Goal: Task Accomplishment & Management: Complete application form

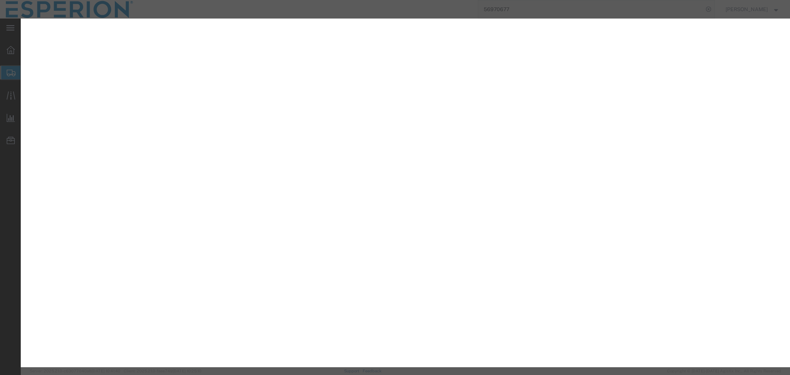
select select "PSNS"
select select "CM"
select select "KGS"
select select "TAB"
select select "PHARMA"
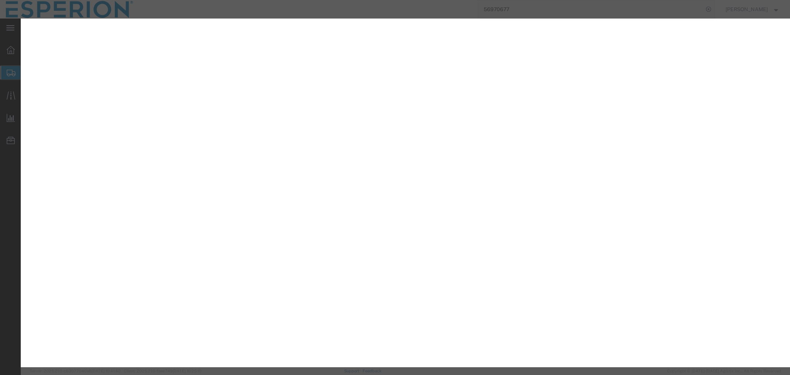
select select "FR"
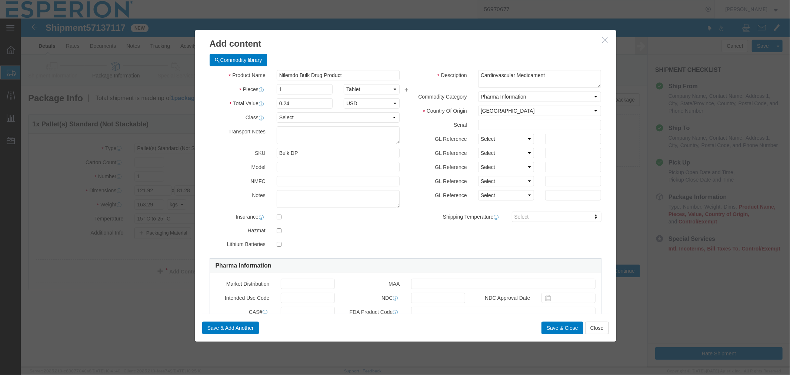
drag, startPoint x: 284, startPoint y: 77, endPoint x: 284, endPoint y: 73, distance: 4.1
click div "Product Name Nilemdo Bulk Drug Product NILEM Pieces 1 Select Bag Barrels 100Boa…"
click input "1"
click input "text"
paste input "382314"
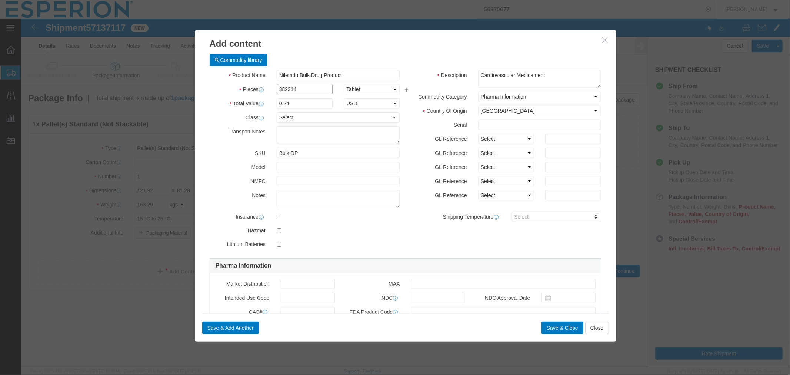
type input "382314"
type input "91755.36"
click input "text"
paste input "3010846"
type input "3010846"
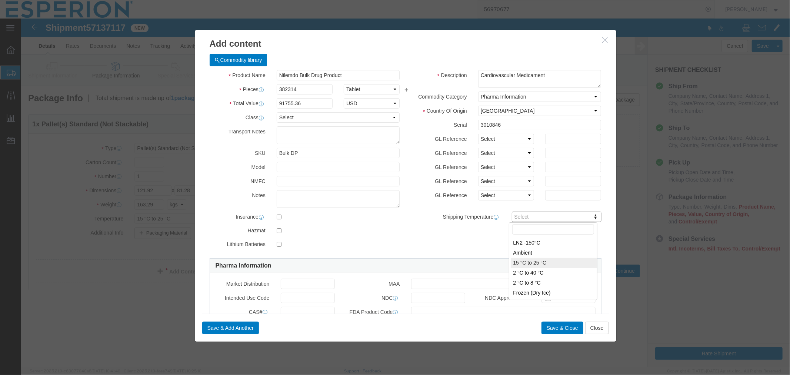
type input "FROM_15_TO_25"
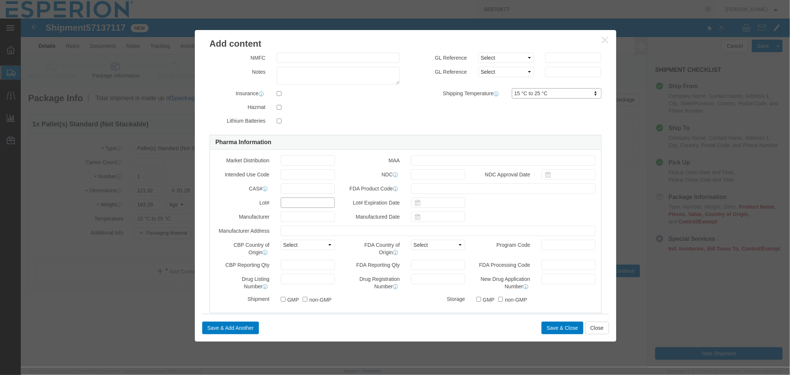
click input "text"
paste input "3010846"
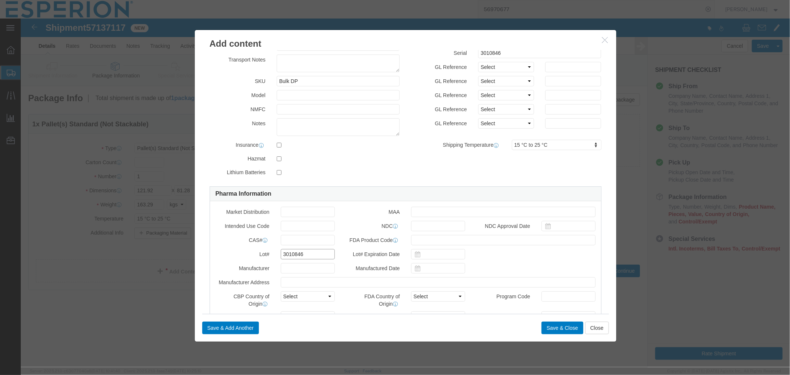
scroll to position [0, 0]
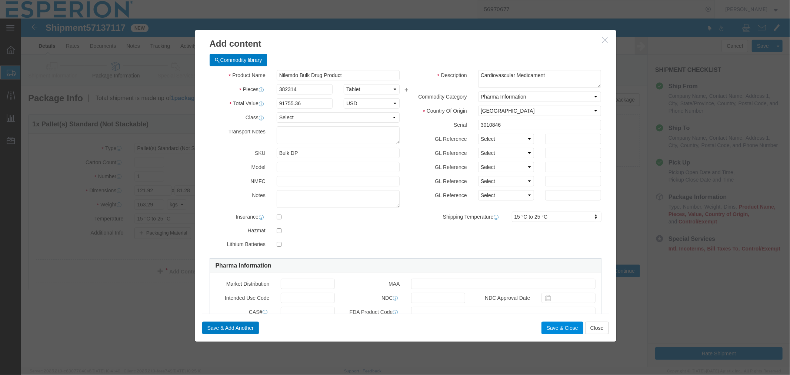
type input "3010846"
click button "Save & Close"
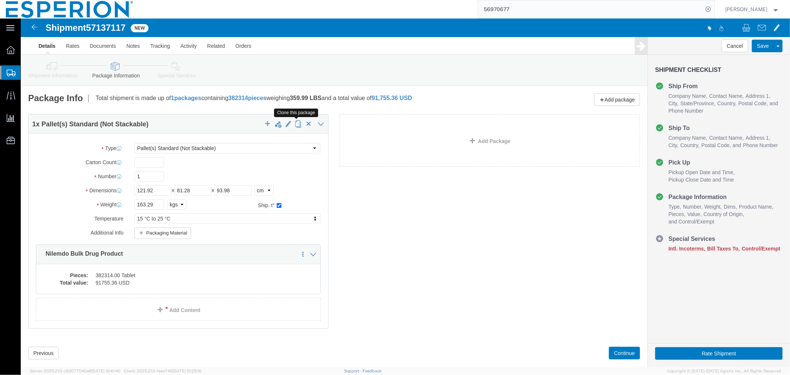
click span "button"
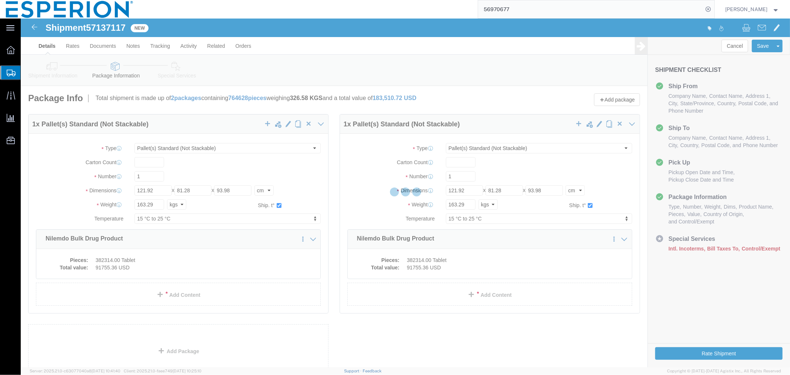
select select "PSNS"
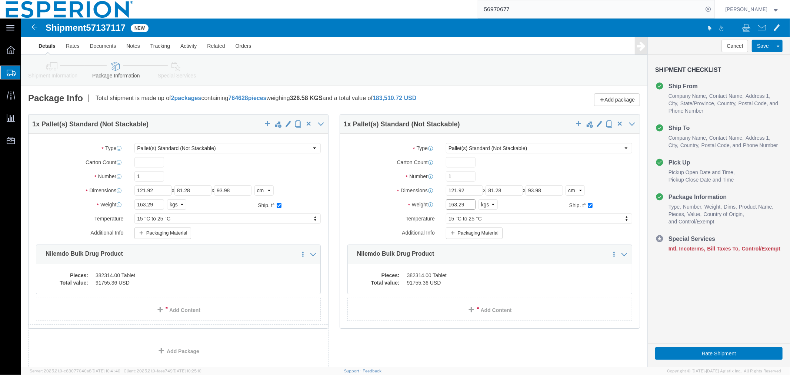
click input "163.29"
drag, startPoint x: 446, startPoint y: 186, endPoint x: 419, endPoint y: 186, distance: 27.0
click div "163.29 Select kgs lbs"
type input "163.747"
click dd "382314.00 Tablet"
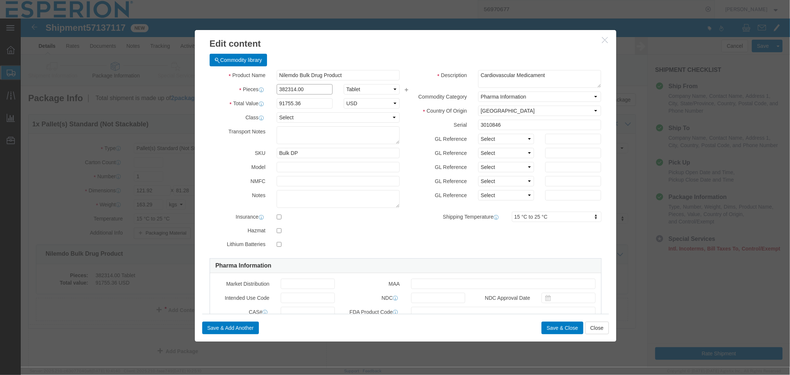
drag, startPoint x: 288, startPoint y: 69, endPoint x: 234, endPoint y: 71, distance: 54.1
click div "Pieces 382314.00 Select Bag Barrels 100Board Feet Bottle Box Blister Pack Carat…"
paste input "78249"
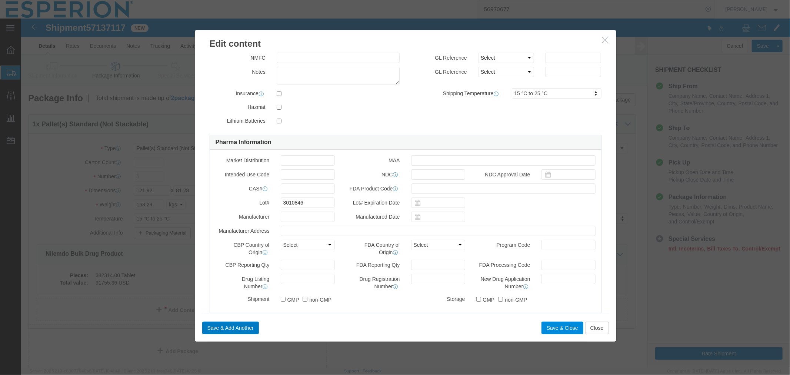
type input "378249"
type input "90779.76"
click button "Save & Close"
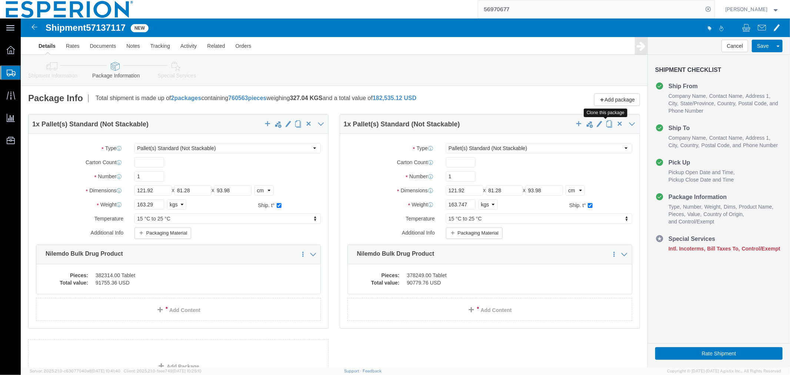
click span "button"
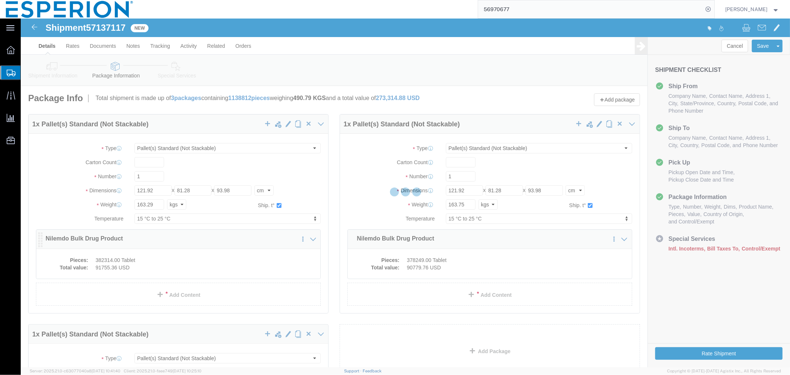
select select "PSNS"
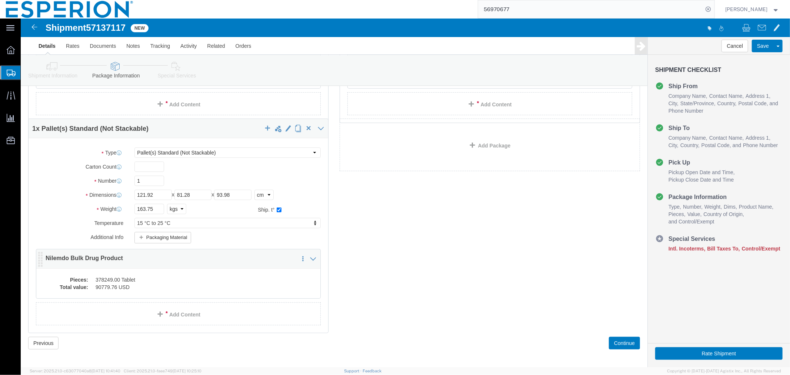
scroll to position [210, 0]
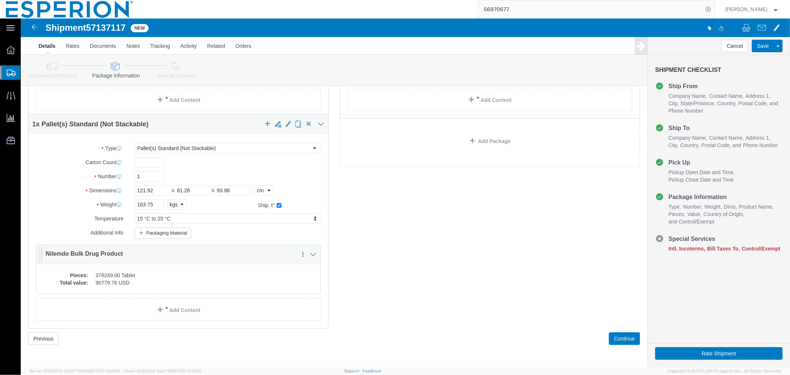
click dd "378249.00 Tablet"
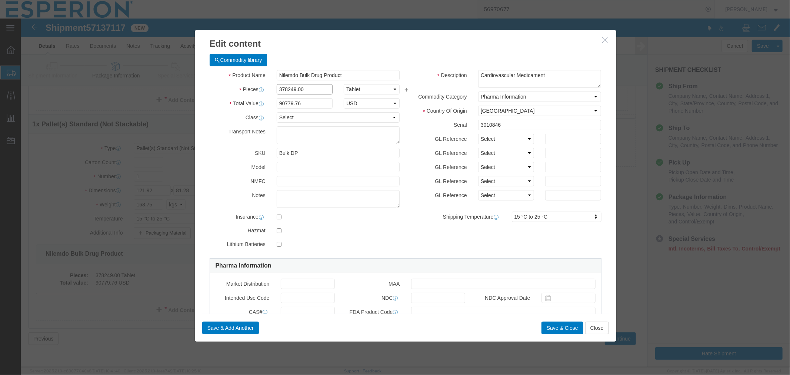
drag, startPoint x: 290, startPoint y: 69, endPoint x: 221, endPoint y: 62, distance: 69.6
click div "Product Name Nilemdo Bulk Drug Product Pieces 378249.00 Select Bag Barrels 100B…"
paste input "7835"
type input "377835"
type input "90680.4"
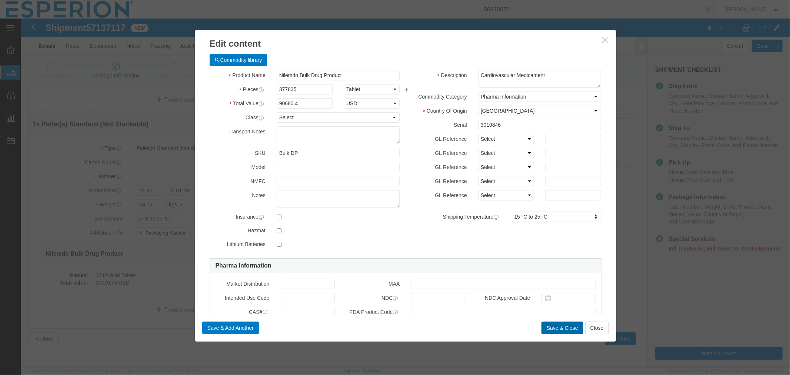
click button "Save & Close"
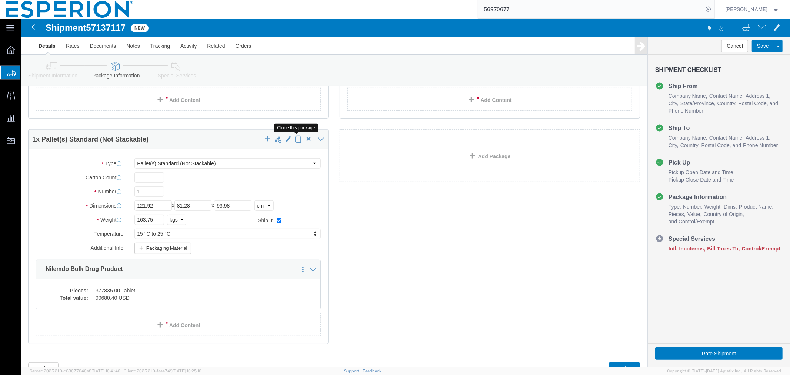
click span "button"
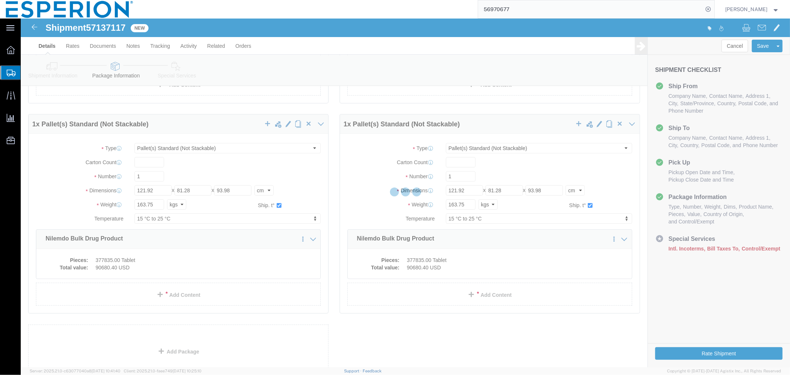
scroll to position [0, 0]
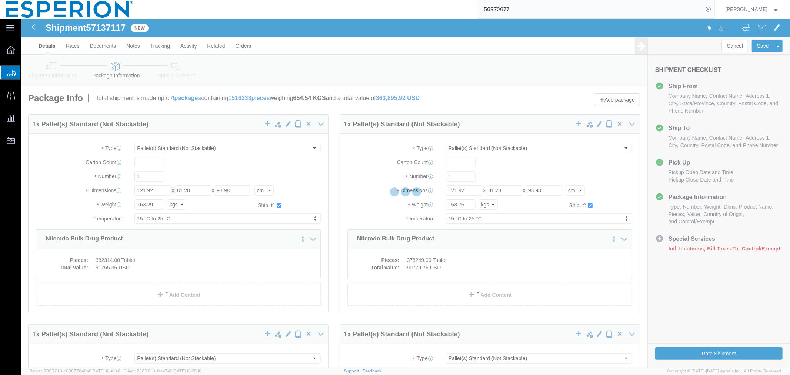
select select "PSNS"
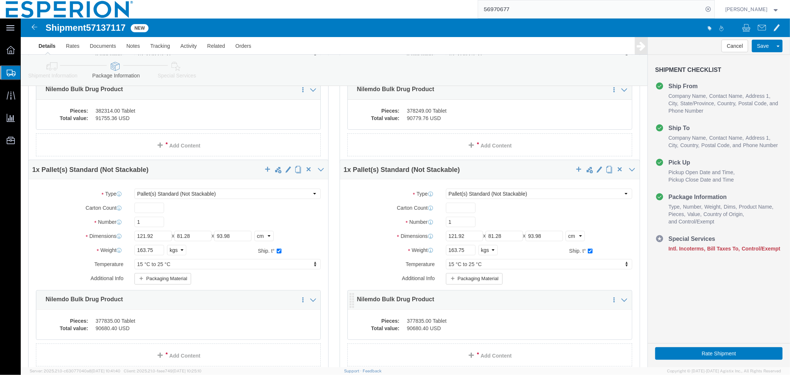
scroll to position [268, 0]
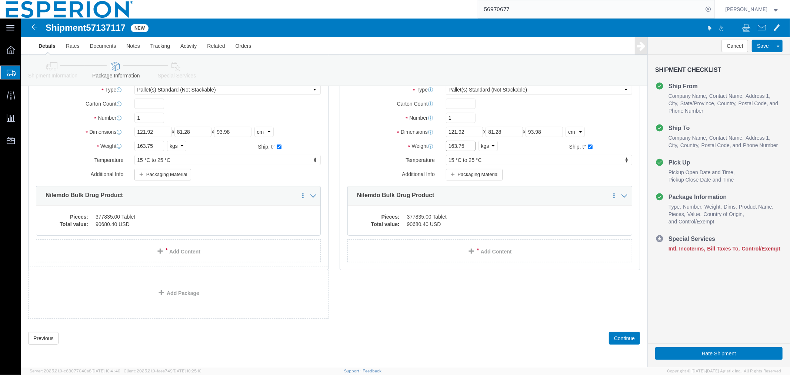
drag, startPoint x: 441, startPoint y: 129, endPoint x: 411, endPoint y: 128, distance: 30.0
click div "Weight 163.75 Select kgs lbs Ship. t°"
paste input "70.551"
type input "170.551"
click dd "377835.00 Tablet"
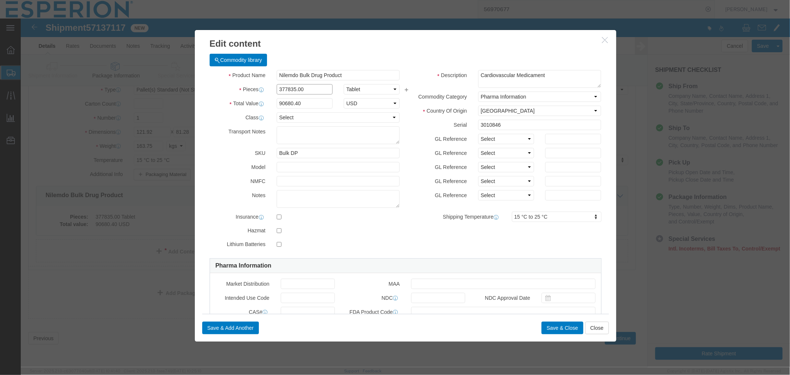
drag, startPoint x: 282, startPoint y: 72, endPoint x: 225, endPoint y: 65, distance: 57.4
click div "Pieces 377835.00 Select Bag Barrels 100Board Feet Bottle Box Blister Pack Carat…"
paste input "80564"
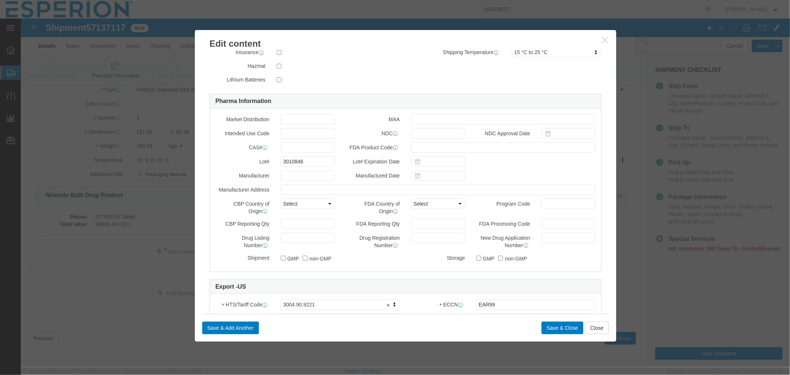
scroll to position [41, 0]
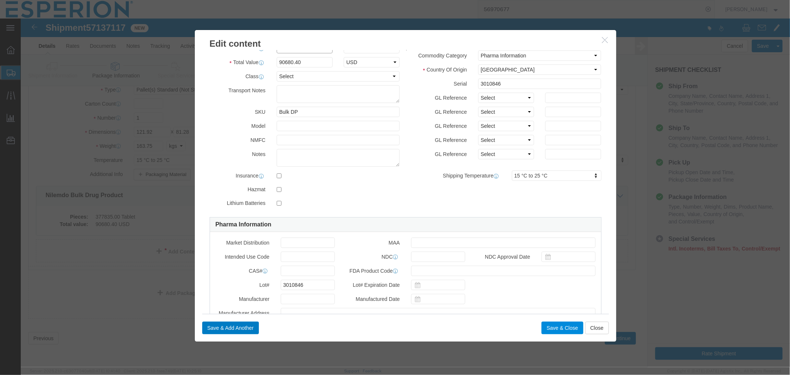
type input "380564"
type input "91335.36"
click button "Save & Close"
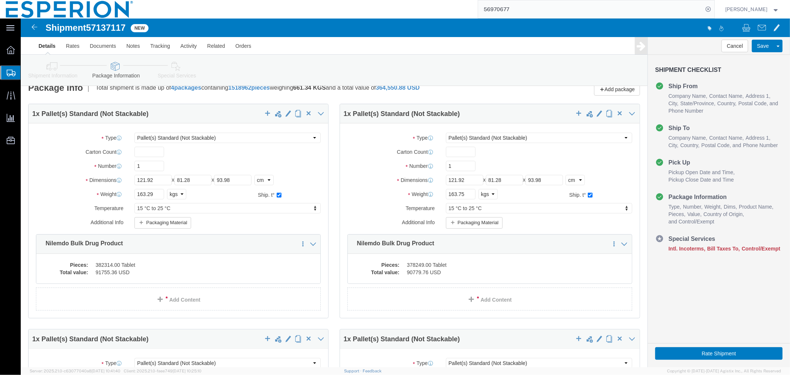
scroll to position [175, 0]
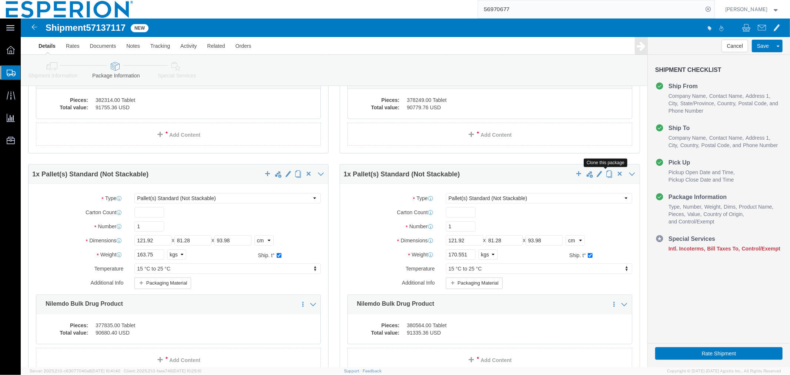
click button "button"
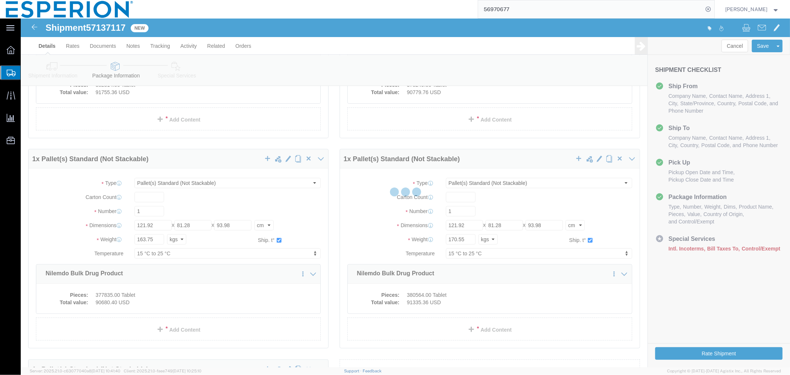
scroll to position [0, 0]
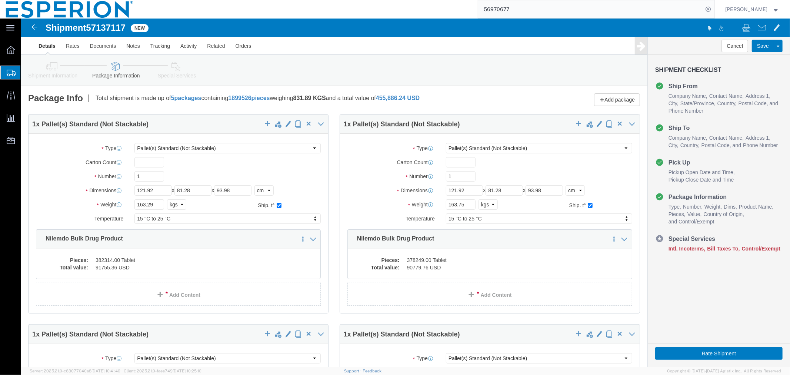
select select "PSNS"
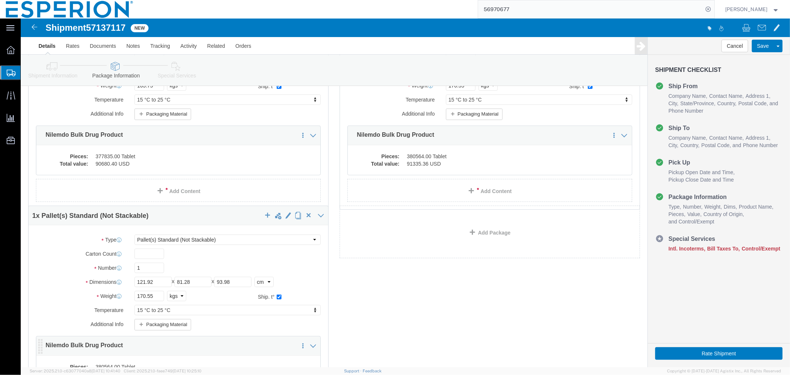
scroll to position [420, 0]
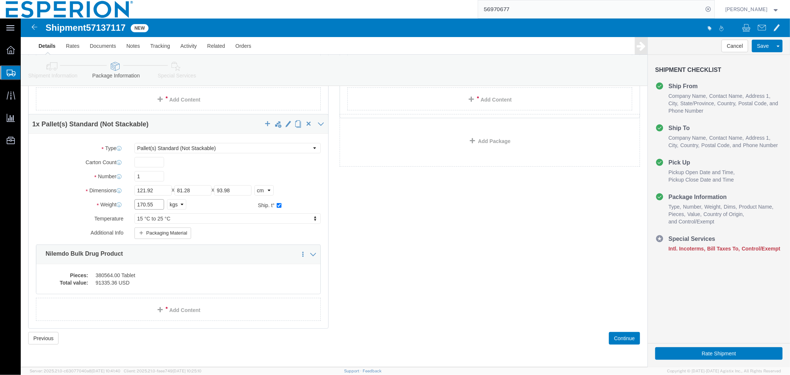
drag, startPoint x: 135, startPoint y: 188, endPoint x: 76, endPoint y: 187, distance: 58.5
click div "Weight 170.55 Select kgs lbs Ship. t°"
paste input "2.36"
type input "172.365"
click dd "91335.36 USD"
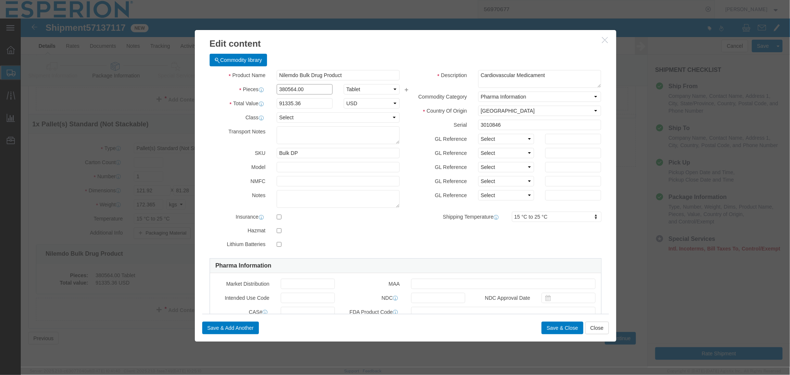
drag, startPoint x: 282, startPoint y: 71, endPoint x: 228, endPoint y: 71, distance: 54.1
click div "Pieces Number of pieces inside all the packages 380564.00 Select Bag Barrels 10…"
paste input "6291"
type input "386291"
type input "92709.84"
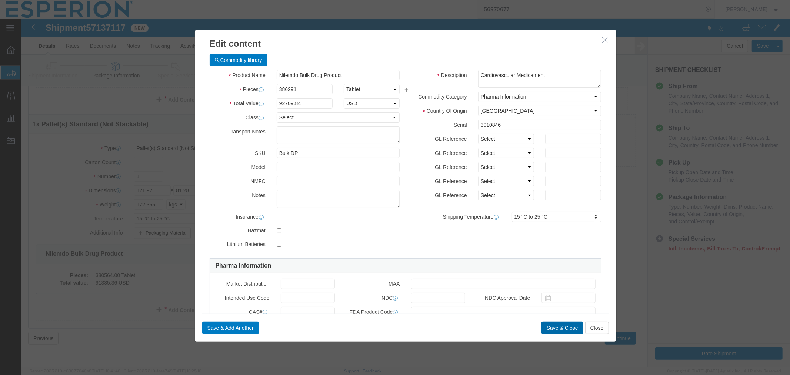
click button "Save & Close"
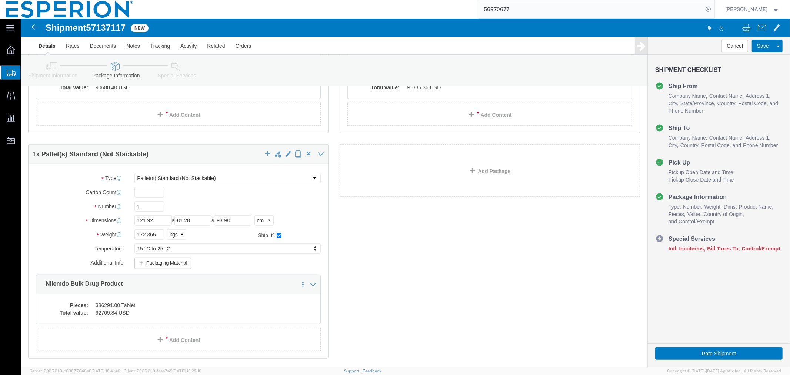
scroll to position [465, 0]
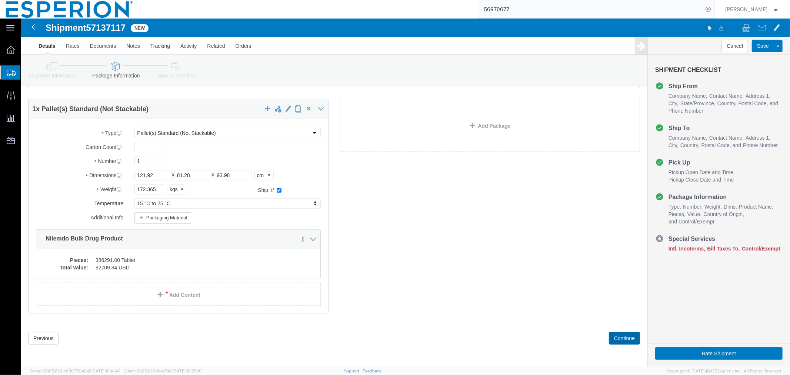
click button "Continue"
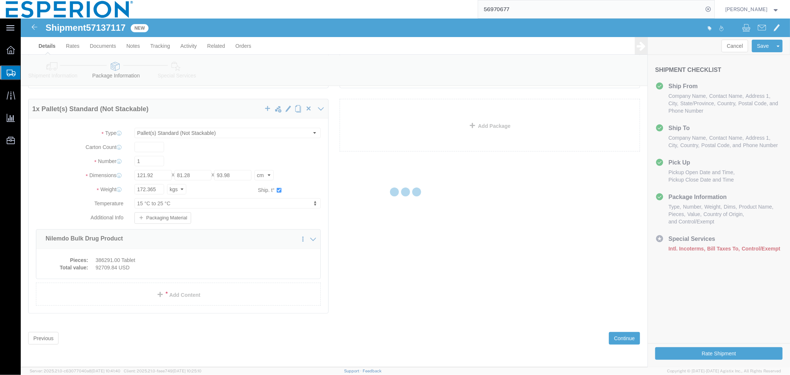
select select
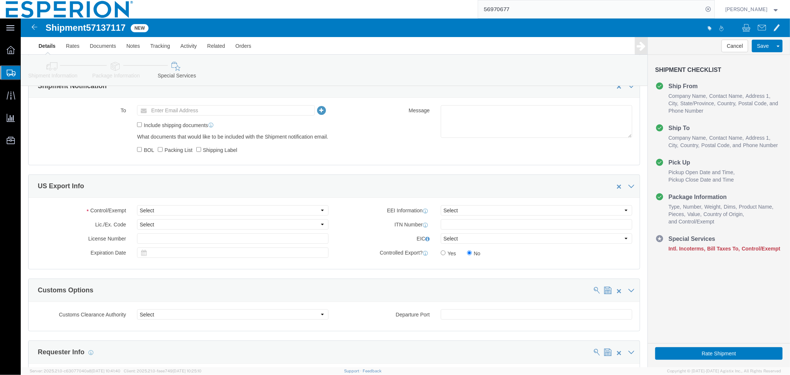
scroll to position [290, 0]
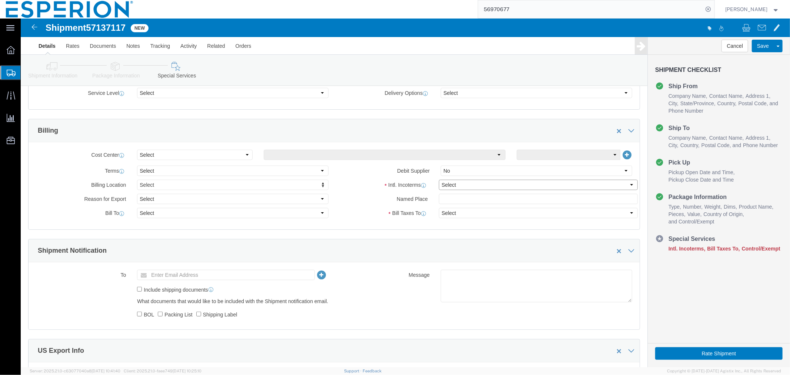
click select "Select Carriage Insurance Paid Carriage Paid To Cost and Freight Cost Insurance…"
select select "CIP"
click select "Select Carriage Insurance Paid Carriage Paid To Cost and Freight Cost Insurance…"
select select "SHIP"
select select "RCPN"
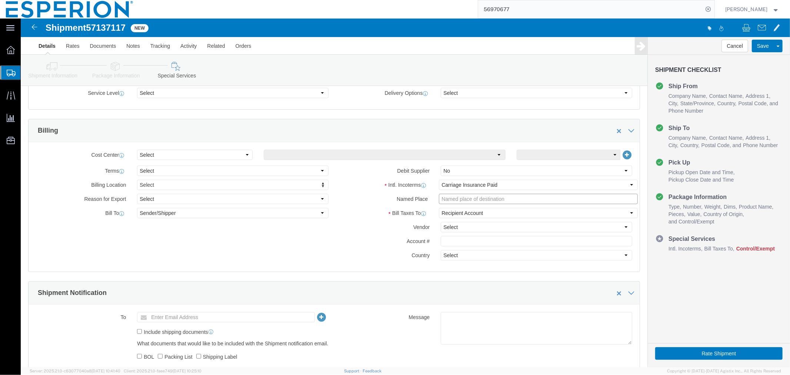
click input "text"
paste input "[PERSON_NAME]"
click input "[PERSON_NAME], warehouse-"
paste input "Pfaffenhofen/Ilm [GEOGRAPHIC_DATA]"
click input "[PERSON_NAME], warehouse-[GEOGRAPHIC_DATA]/[GEOGRAPHIC_DATA] [GEOGRAPHIC_DATA]"
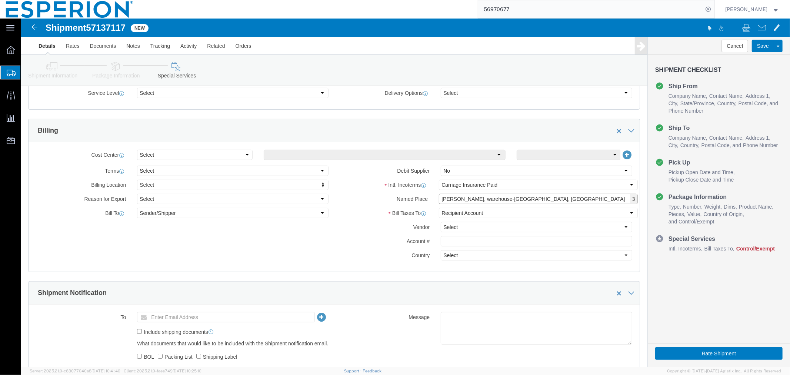
type input "[PERSON_NAME], warehouse-[GEOGRAPHIC_DATA], [GEOGRAPHIC_DATA]"
click select "Select Free of Charge Free of Cost NET 30 NET 45 NET 60 See Comment"
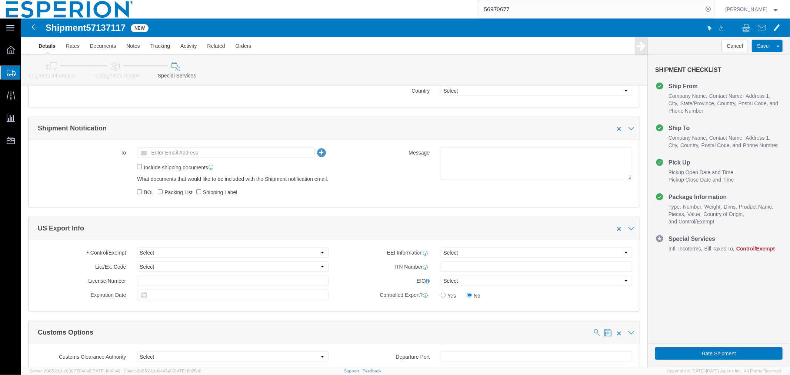
scroll to position [537, 0]
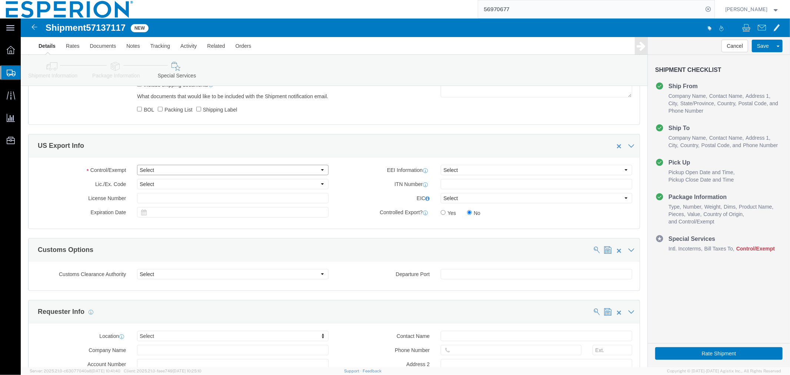
click select "Select ATF BIS DEA EPA FDA FTR ITAR OFAC Other (OPA)"
select select "FDA"
click select "Select ATF BIS DEA EPA FDA FTR ITAR OFAC Other (OPA)"
click select "Select AES-Direct EEI Carrier File EEI EEI Exempt"
select select "CFIL"
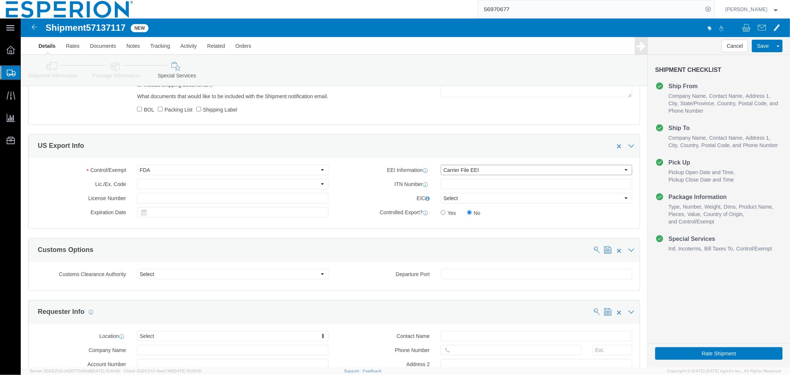
click select "Select AES-Direct EEI Carrier File EEI EEI Exempt"
click div "Manage special services Handling Options Hold at Location Return Info Service O…"
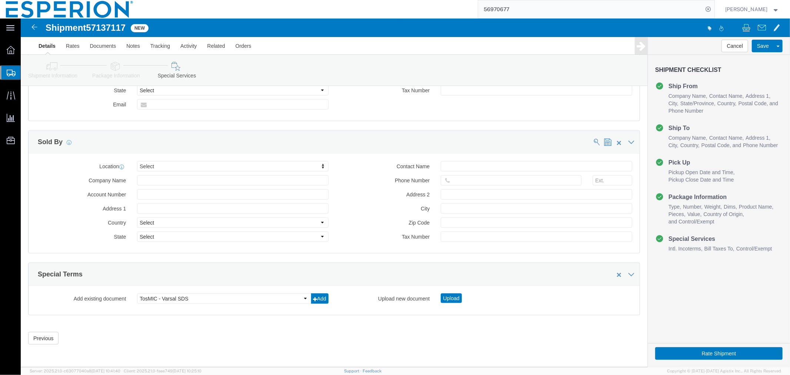
scroll to position [867, 0]
click button "Save"
click button "Rate Shipment"
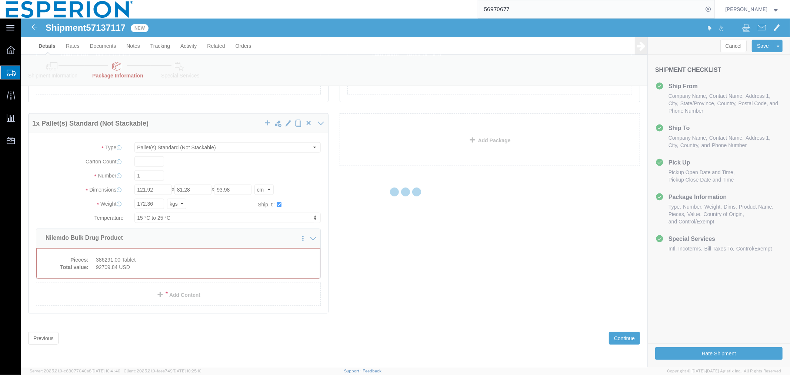
scroll to position [0, 0]
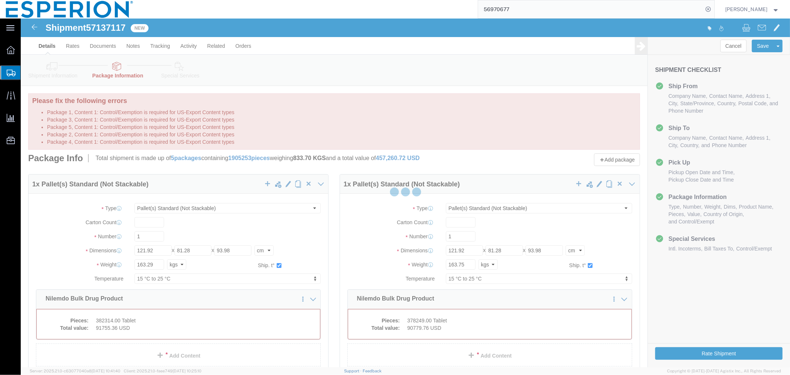
select select "PSNS"
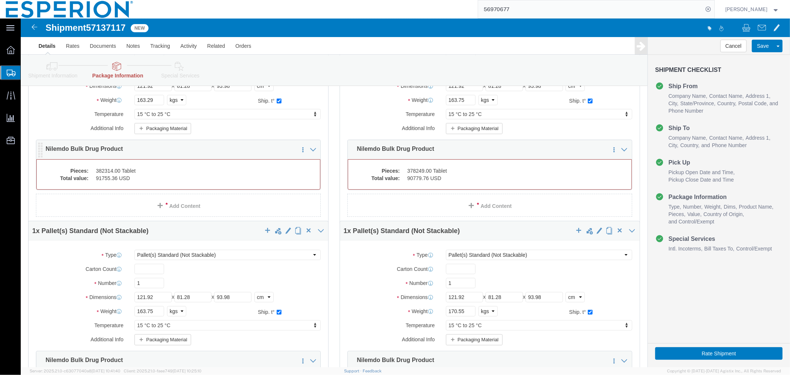
scroll to position [82, 0]
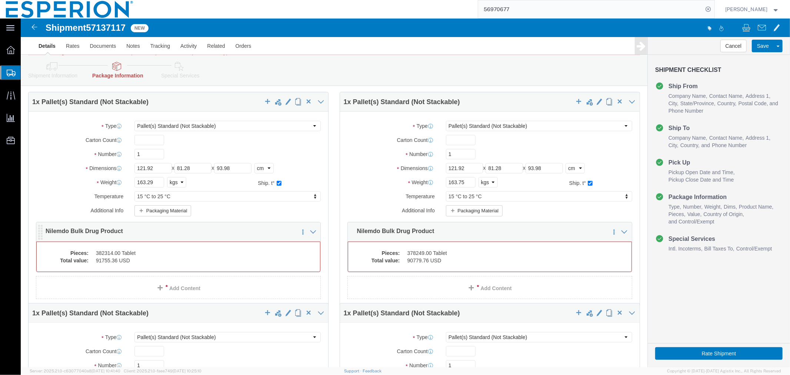
click dd "91755.36 USD"
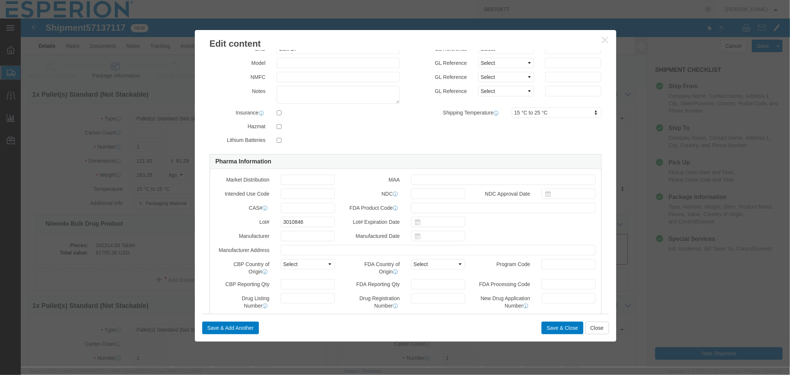
scroll to position [288, 0]
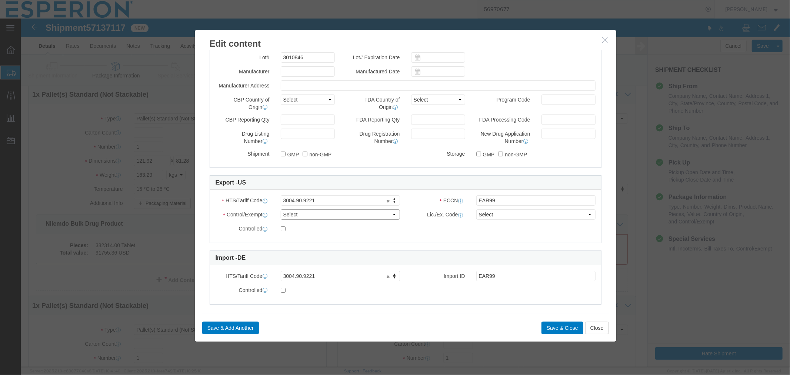
click select "Select ATF BIS DEA EPA FDA FTR ITAR OFAC Other (OPA)"
select select "FDA"
click select "Select ATF BIS DEA EPA FDA FTR ITAR OFAC Other (OPA)"
click button "Save & Close"
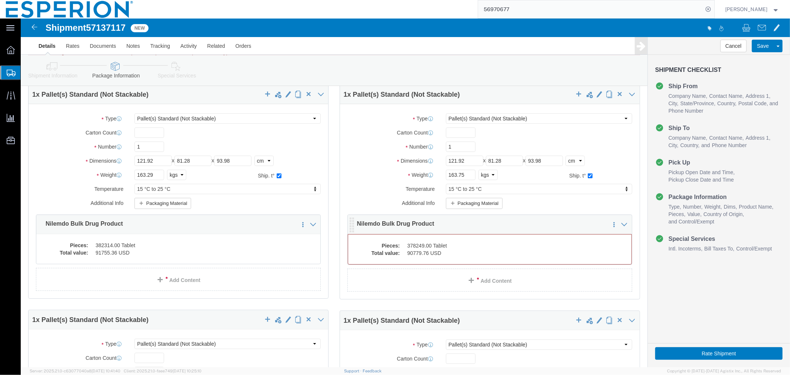
click dd "378249.00 Tablet"
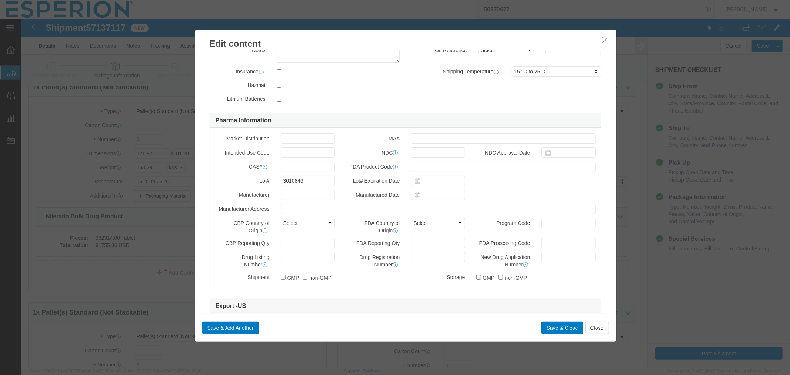
scroll to position [247, 0]
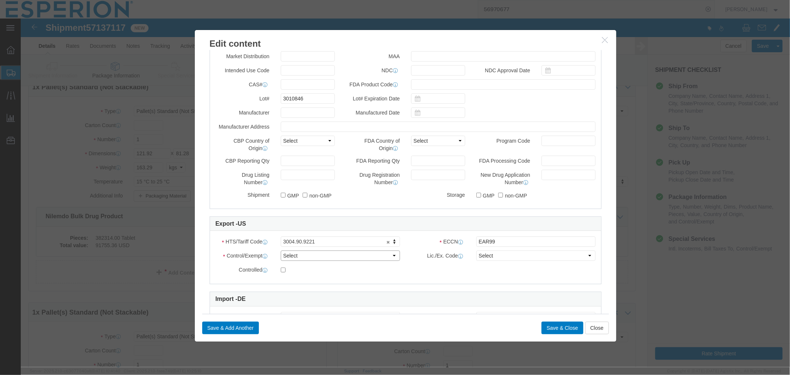
click select "Select ATF BIS DEA EPA FDA FTR ITAR OFAC Other (OPA)"
select select "FDA"
click select "Select ATF BIS DEA EPA FDA FTR ITAR OFAC Other (OPA)"
click button "Save & Close"
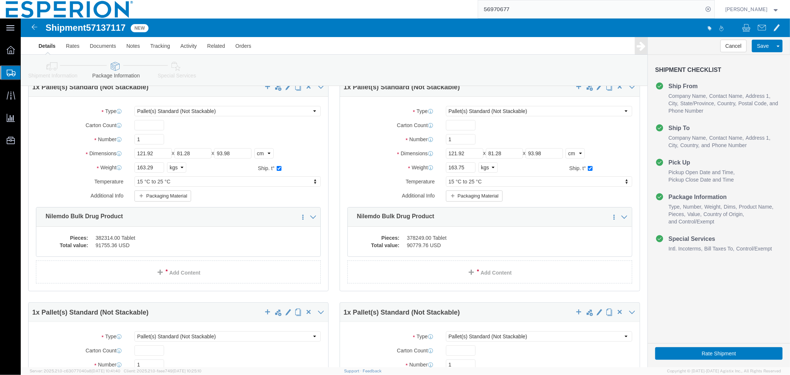
scroll to position [288, 0]
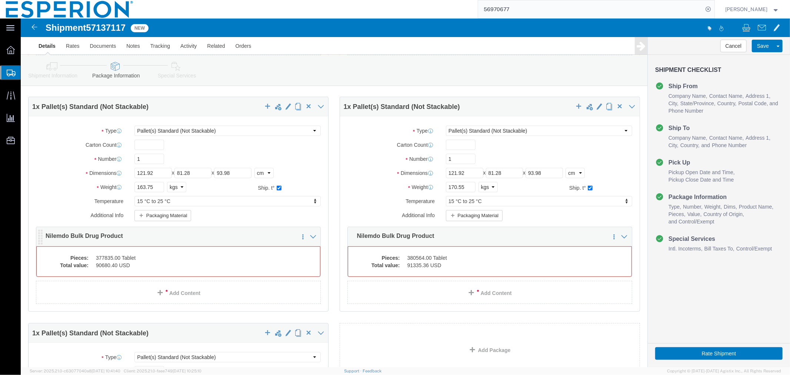
click div "Pieces: 377835.00 Tablet Total value: 90680.40 USD"
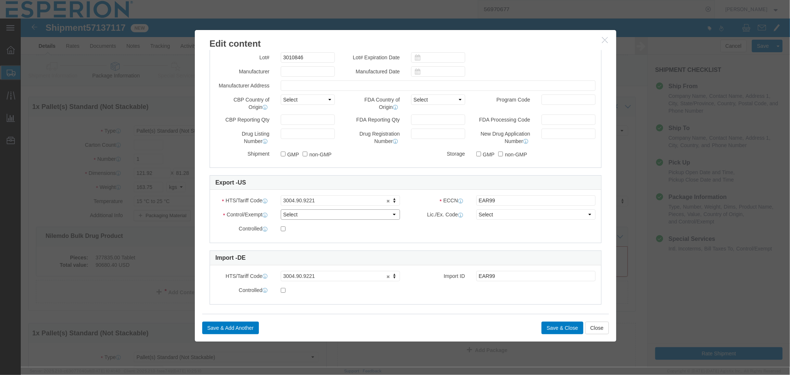
click select "Select ATF BIS DEA EPA FDA FTR ITAR OFAC Other (OPA)"
select select "FDA"
click select "Select ATF BIS DEA EPA FDA FTR ITAR OFAC Other (OPA)"
click button "Save & Close"
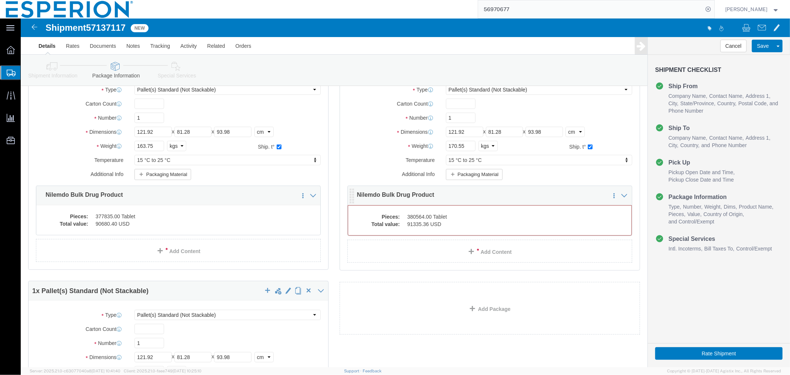
click dd "380564.00 Tablet"
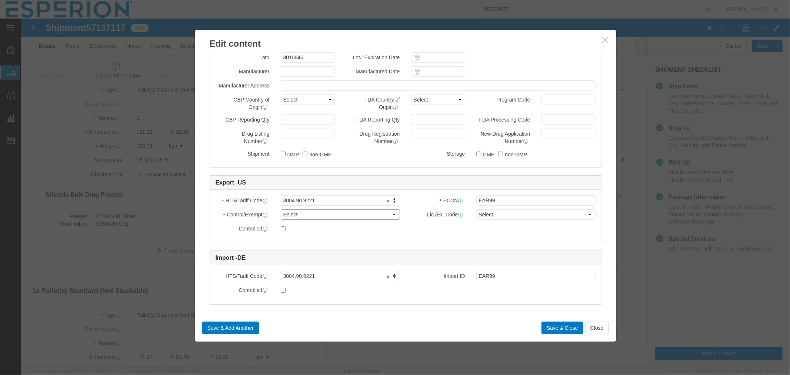
click select "Select ATF BIS DEA EPA FDA FTR ITAR OFAC Other (OPA)"
select select "FDA"
click select "Select ATF BIS DEA EPA FDA FTR ITAR OFAC Other (OPA)"
click button "Save & Close"
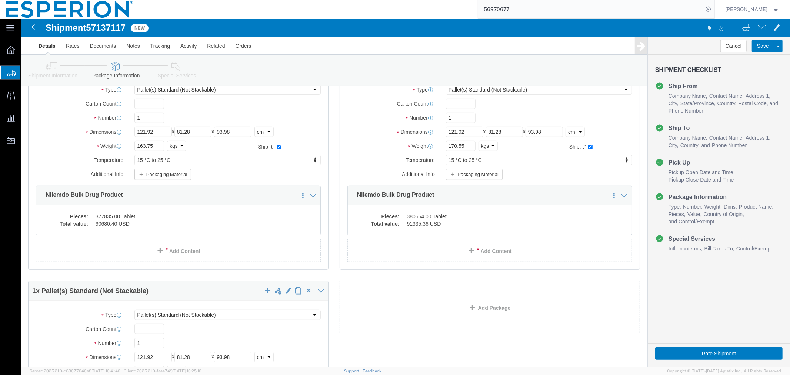
scroll to position [438, 0]
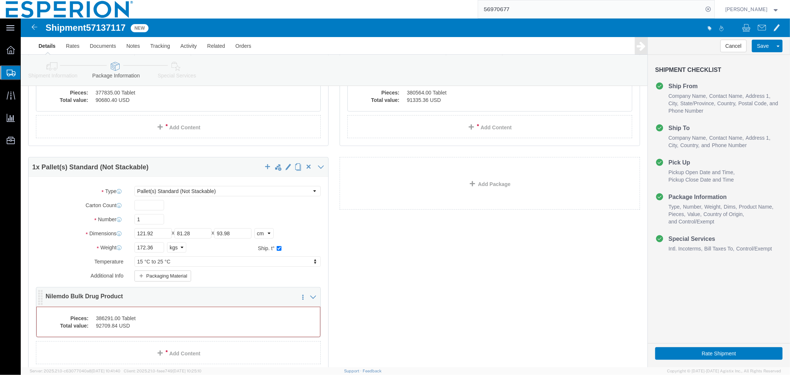
click dd "386291.00 Tablet"
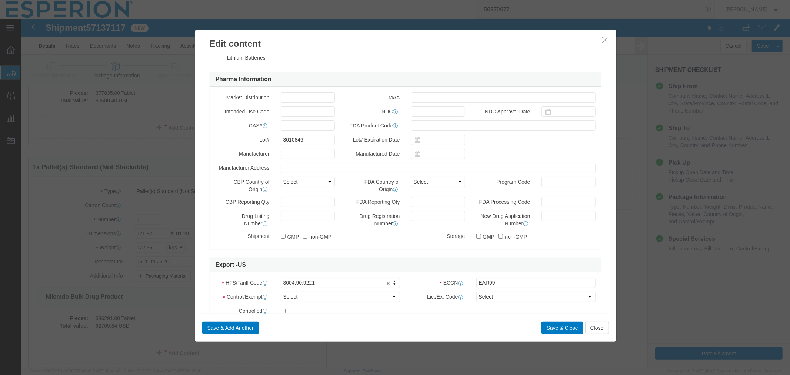
scroll to position [288, 0]
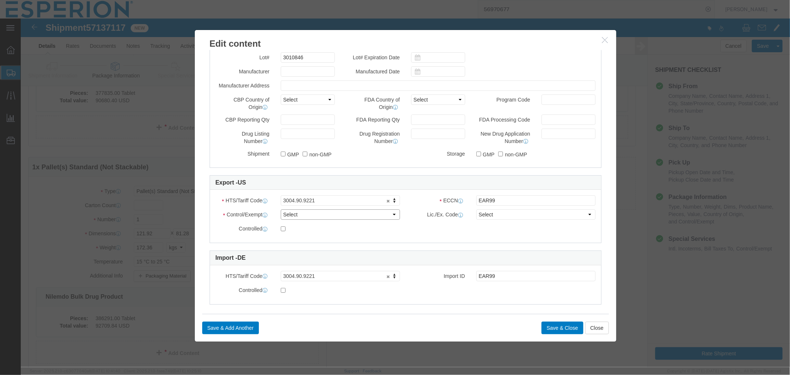
click select "Select ATF BIS DEA EPA FDA FTR ITAR OFAC Other (OPA)"
select select "FDA"
click select "Select ATF BIS DEA EPA FDA FTR ITAR OFAC Other (OPA)"
click button "Save & Close"
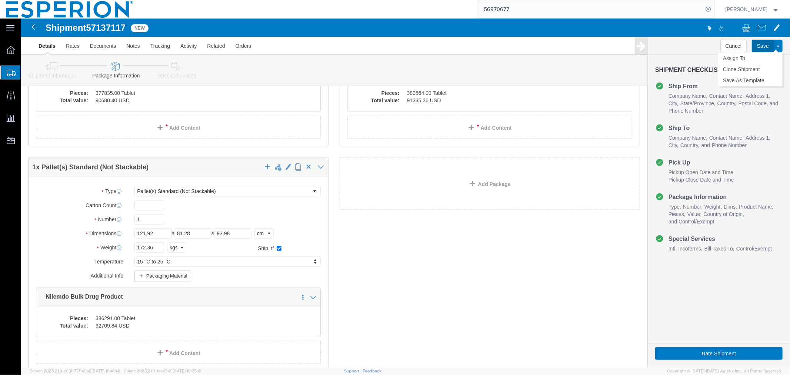
click button "Save"
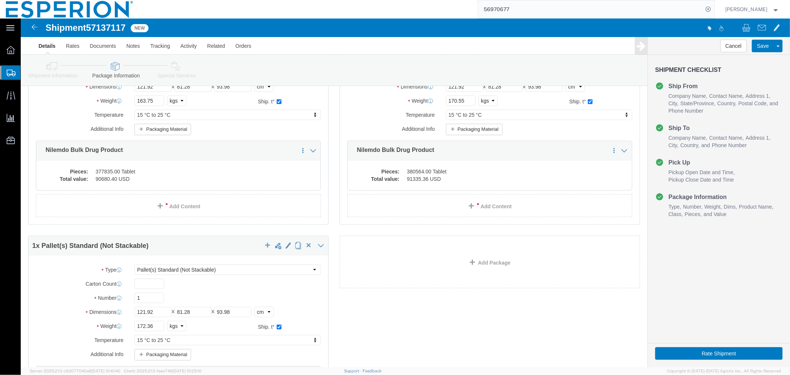
scroll to position [465, 0]
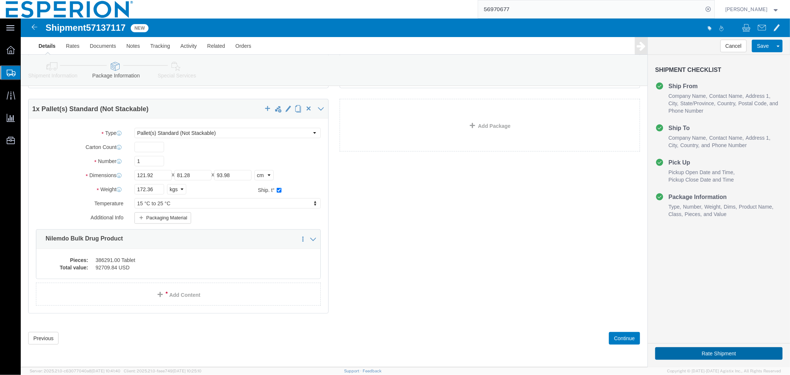
click button "Rate Shipment"
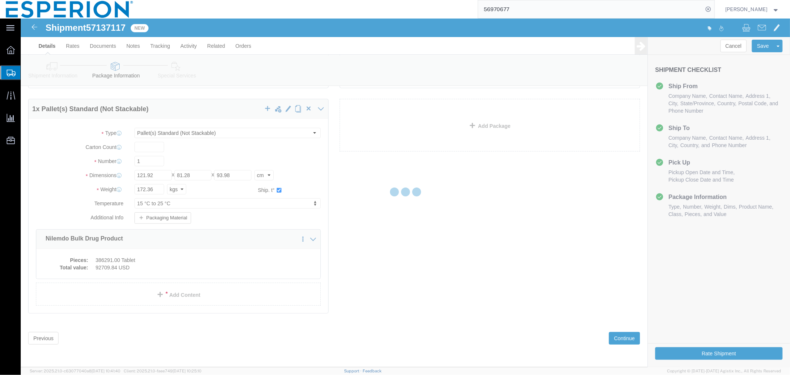
scroll to position [0, 0]
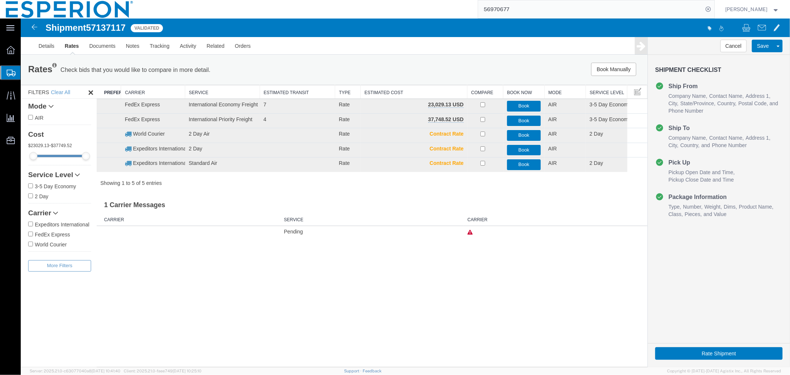
click at [104, 25] on span "57137117" at bounding box center [106, 27] width 40 height 10
copy span "57137117"
click at [365, 312] on div "Shipment 57137117 5 of 5 Validated Details Rates Documents Notes Tracking Activ…" at bounding box center [404, 192] width 769 height 348
click at [43, 46] on link "Details" at bounding box center [46, 46] width 26 height 18
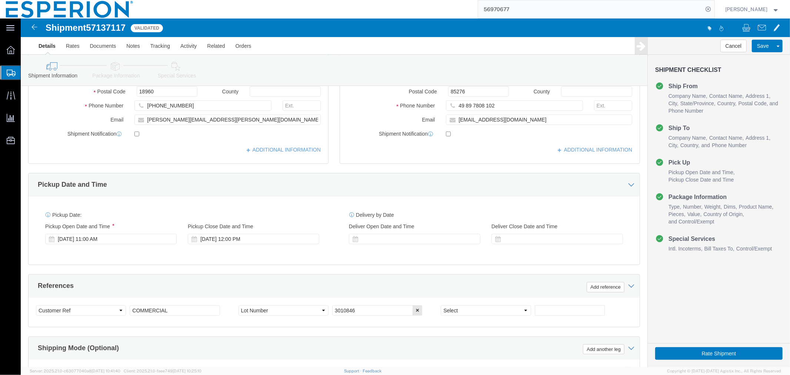
scroll to position [315, 0]
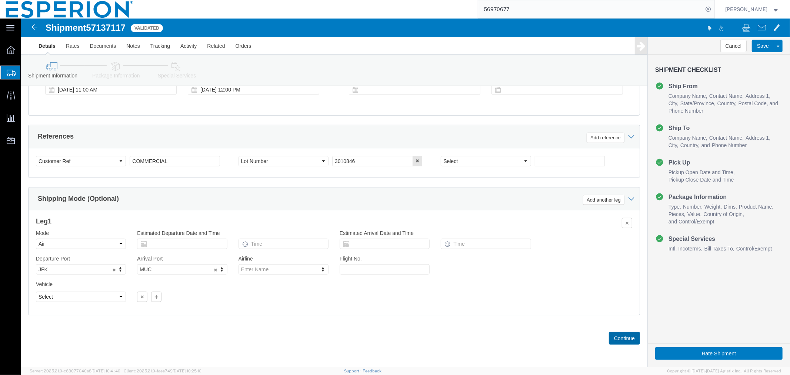
click button "Continue"
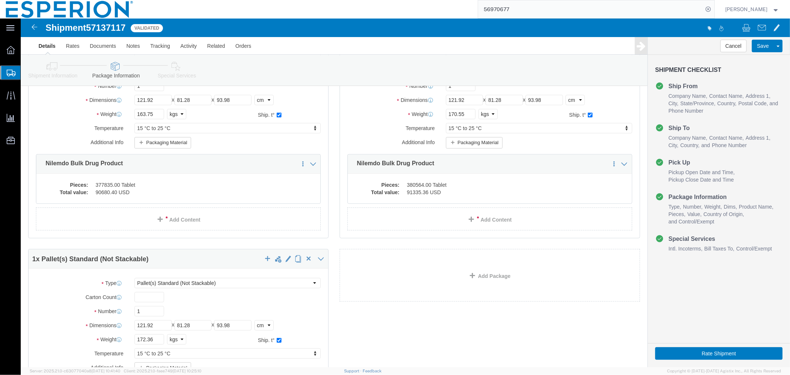
scroll to position [0, 0]
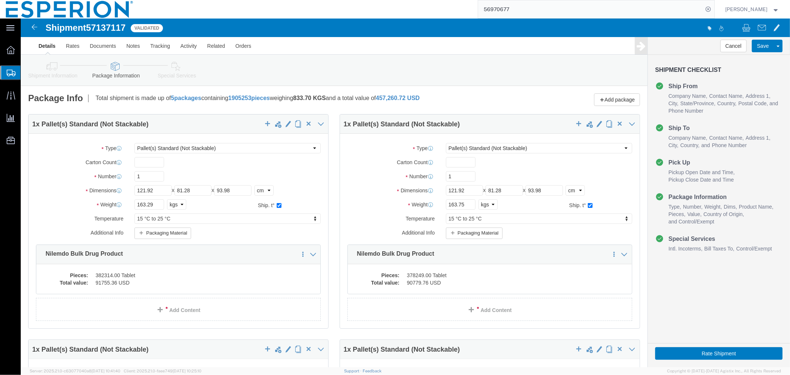
click span "57137117"
copy span "57137117"
click button "Save"
